Goal: Task Accomplishment & Management: Manage account settings

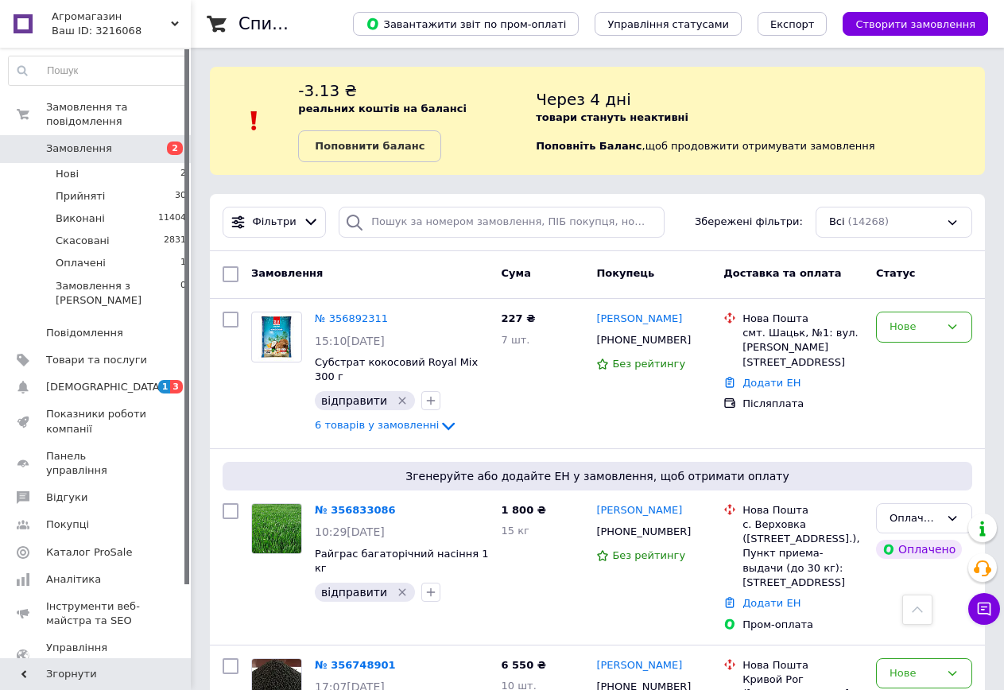
scroll to position [603, 0]
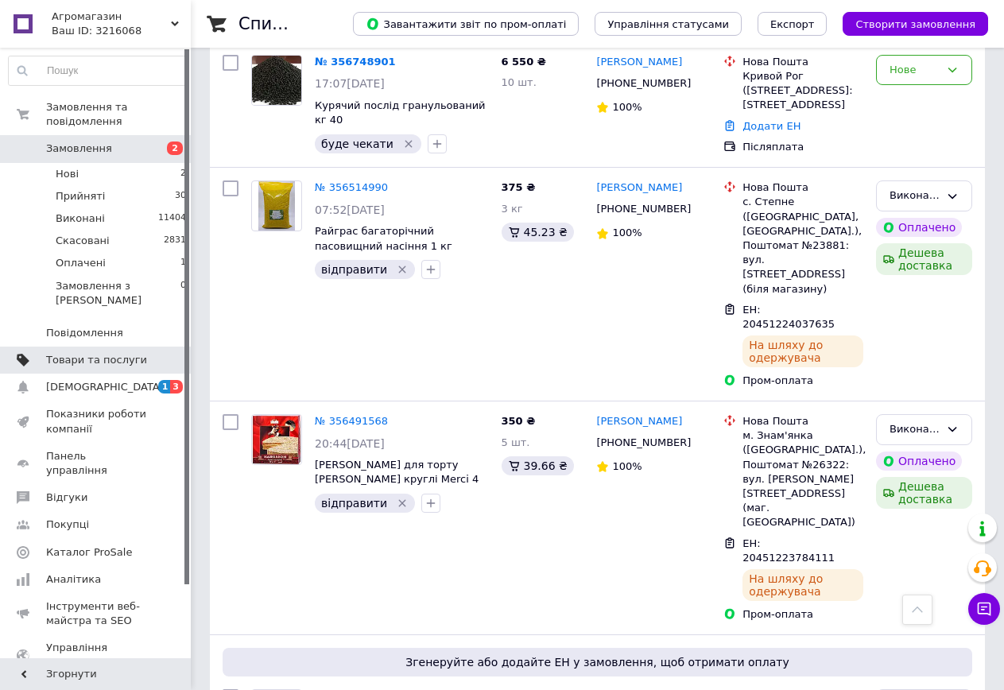
click at [82, 353] on span "Товари та послуги" at bounding box center [96, 360] width 101 height 14
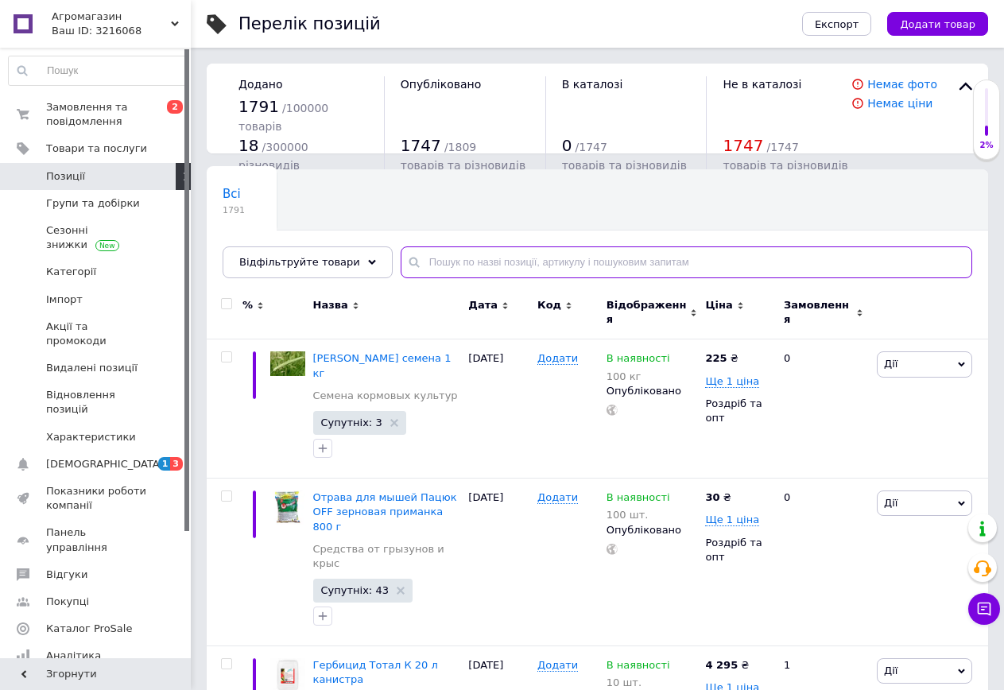
click at [468, 264] on input "text" at bounding box center [687, 262] width 572 height 32
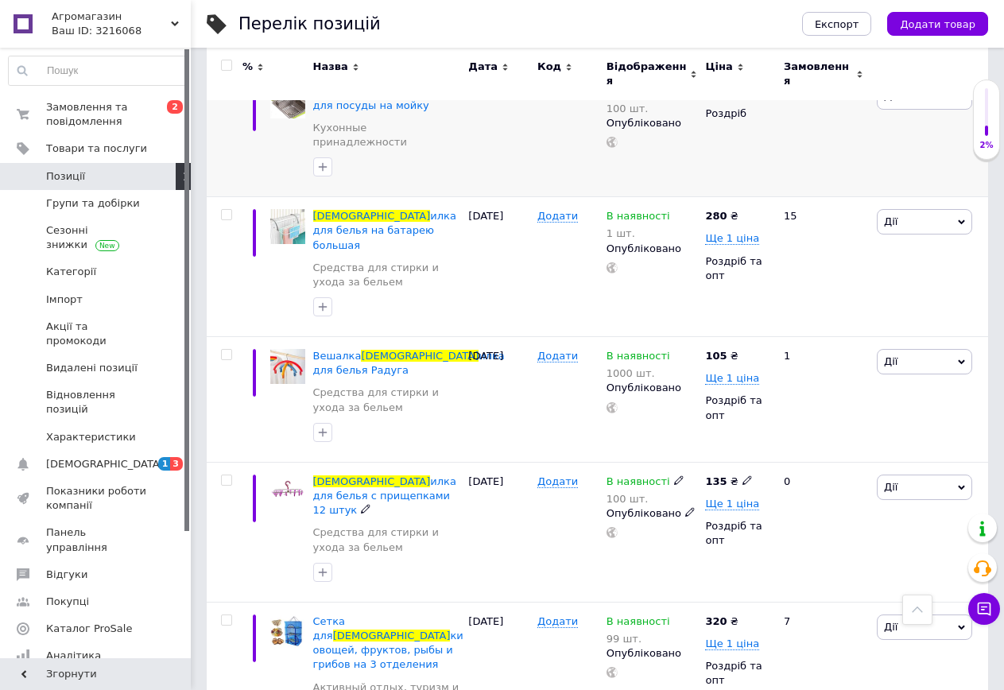
scroll to position [785, 0]
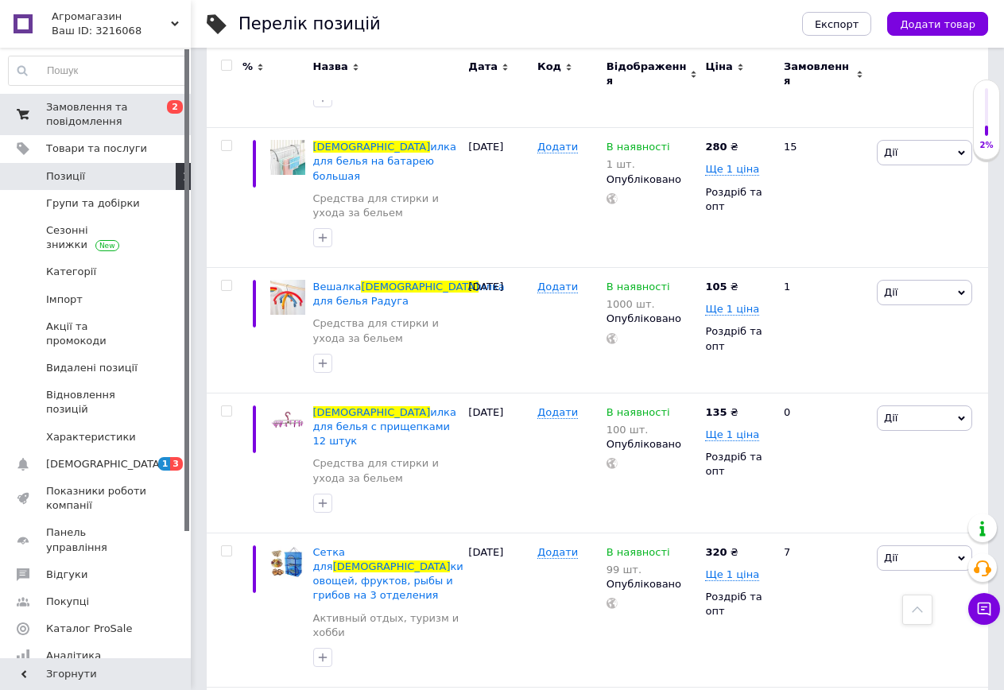
type input "[DEMOGRAPHIC_DATA]"
click at [92, 123] on span "Замовлення та повідомлення" at bounding box center [96, 114] width 101 height 29
